Goal: Information Seeking & Learning: Learn about a topic

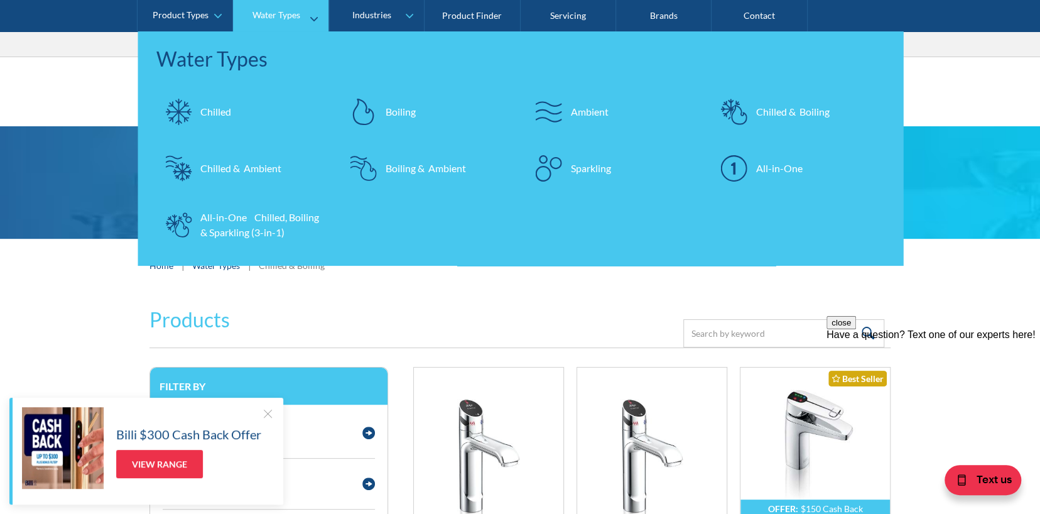
click at [592, 168] on div "Sparkling" at bounding box center [591, 168] width 40 height 15
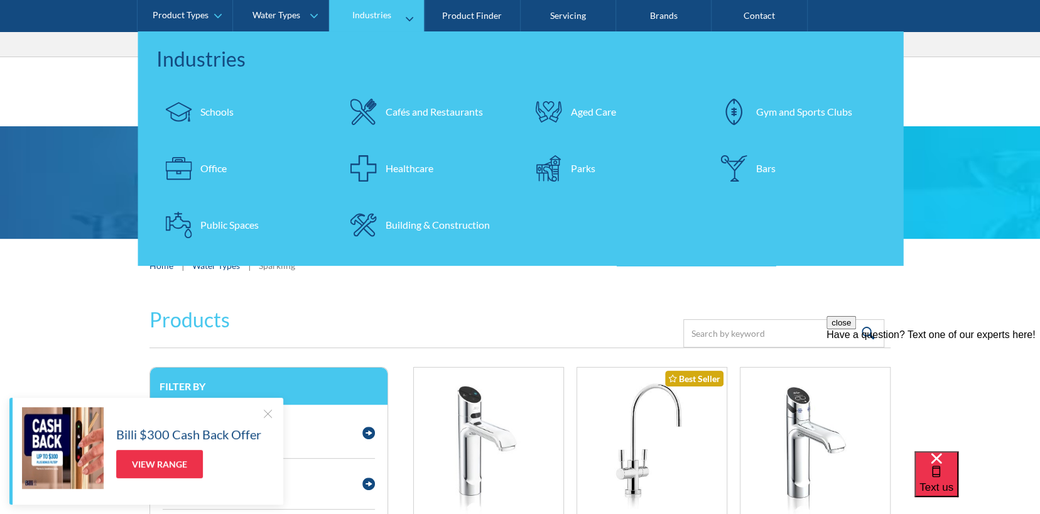
click at [197, 164] on div at bounding box center [178, 168] width 44 height 44
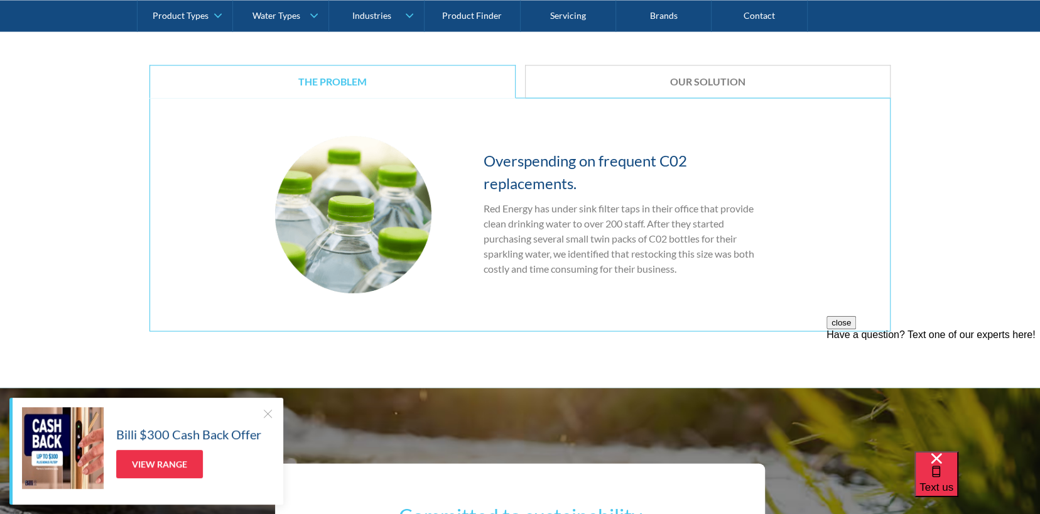
scroll to position [1507, 0]
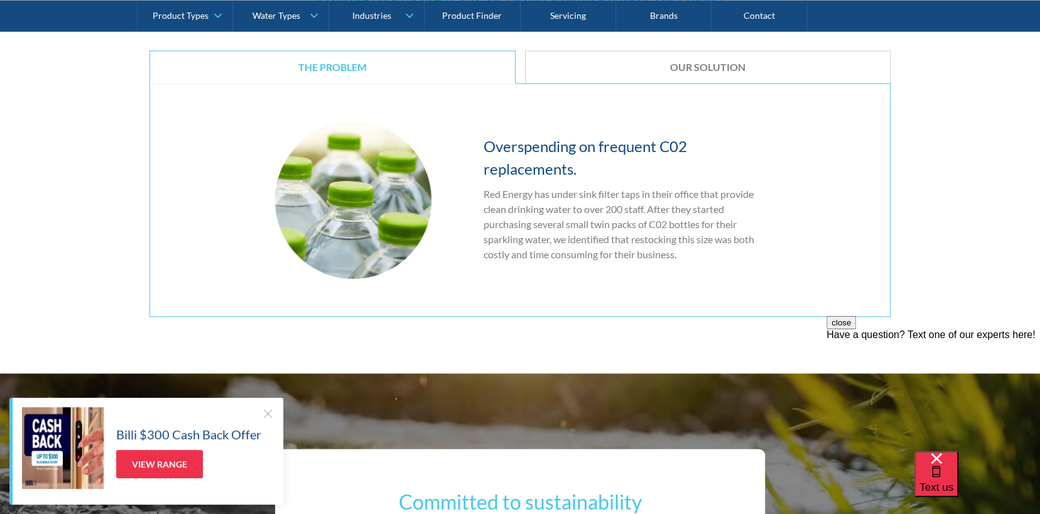
click at [604, 64] on div "Our Solution" at bounding box center [708, 67] width 327 height 13
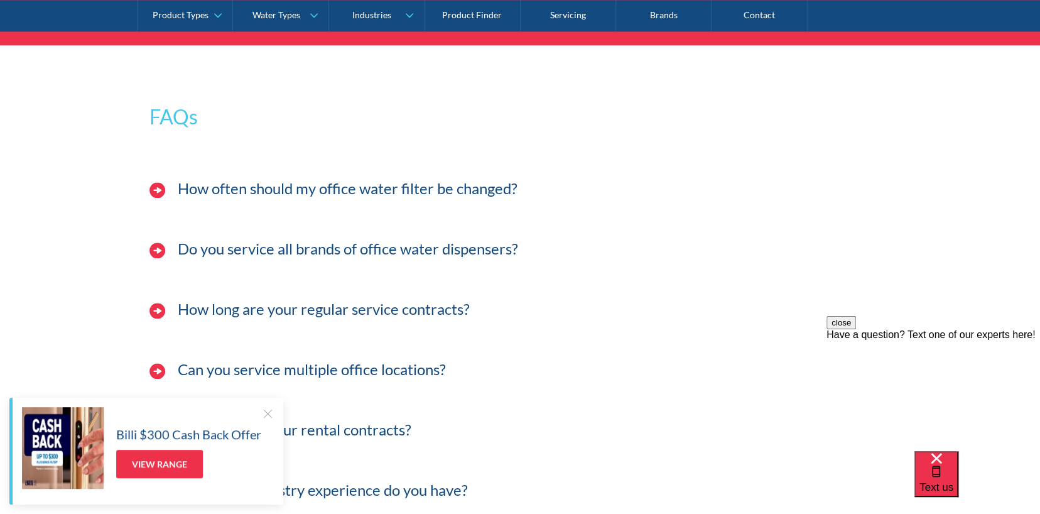
scroll to position [3957, 0]
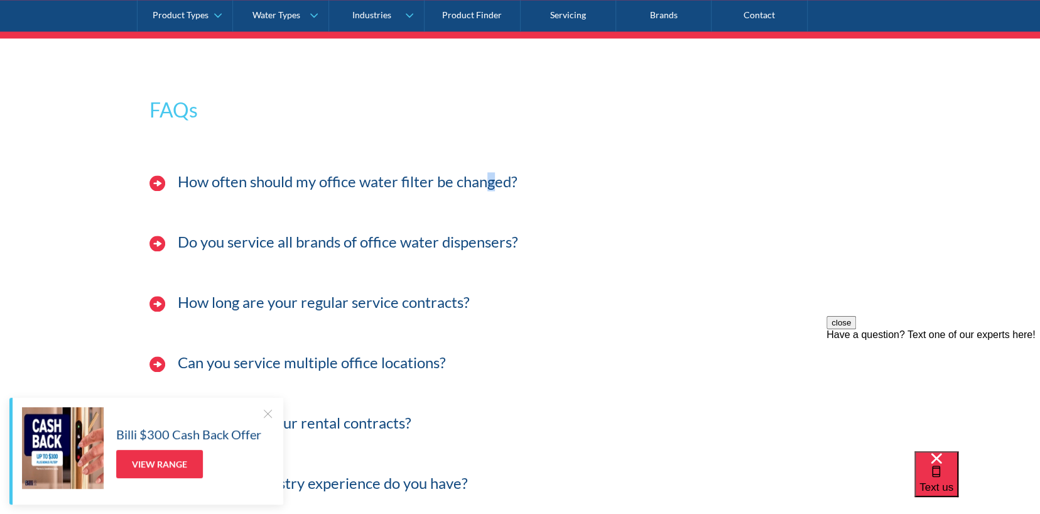
click at [490, 173] on h3 "How often should my office water filter be changed?" at bounding box center [348, 182] width 340 height 18
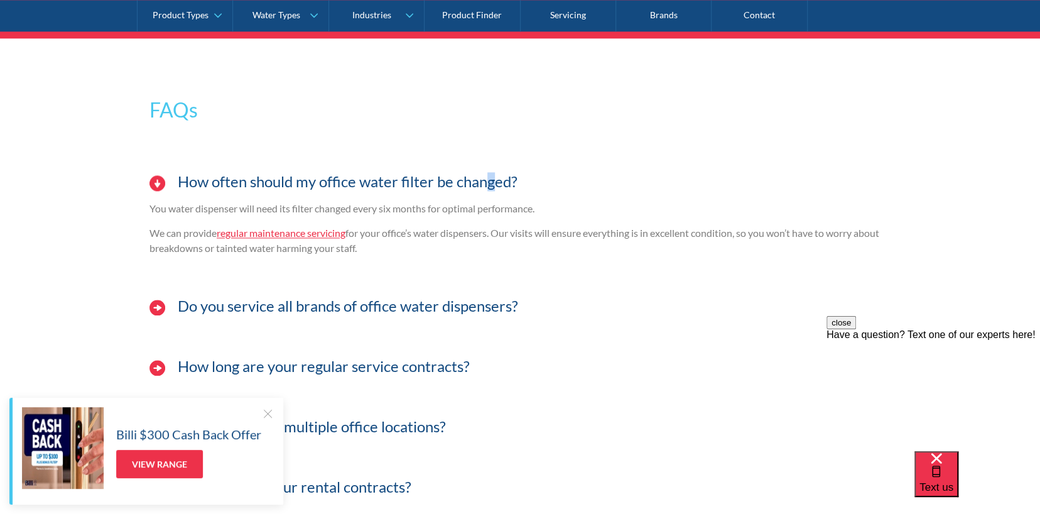
click at [322, 227] on link "regular maintenance servicing" at bounding box center [281, 233] width 129 height 12
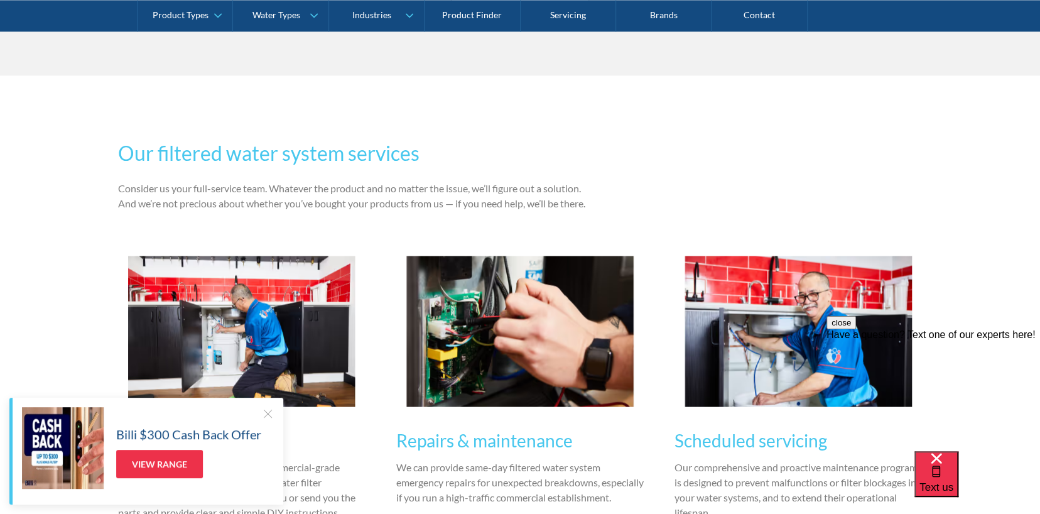
scroll to position [1005, 0]
